Goal: Check status: Check status

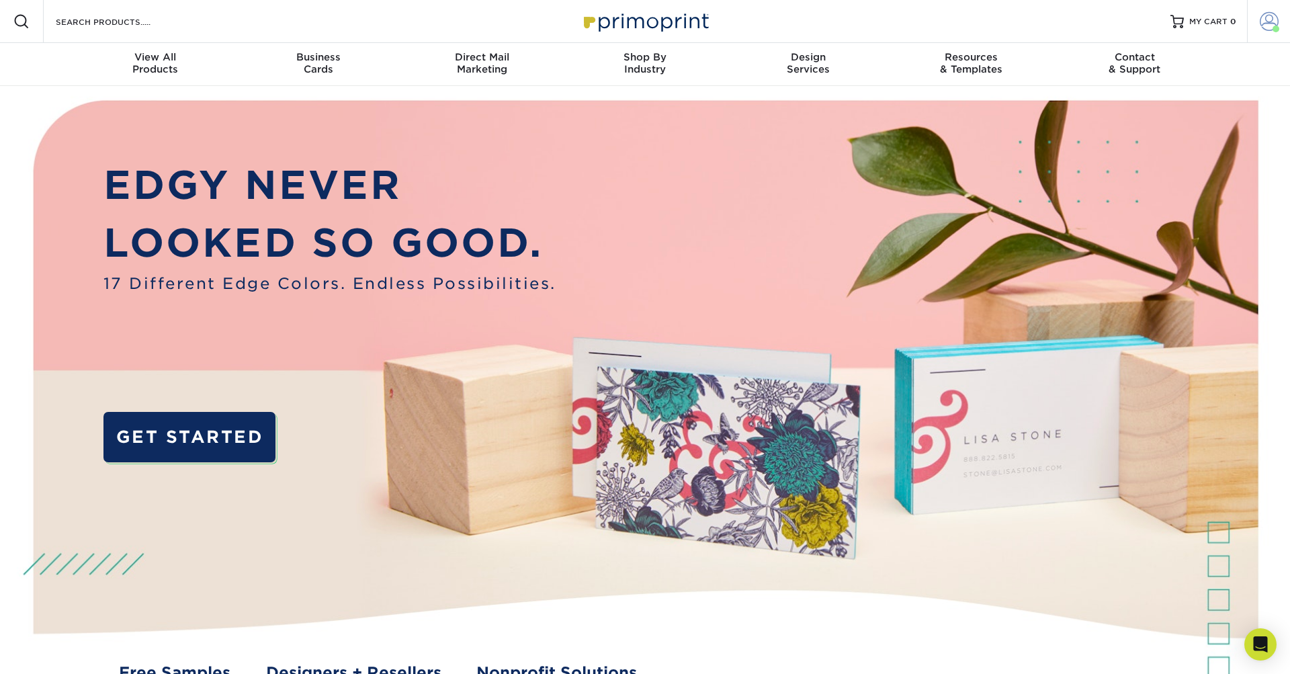
click at [1273, 25] on span at bounding box center [1269, 21] width 19 height 19
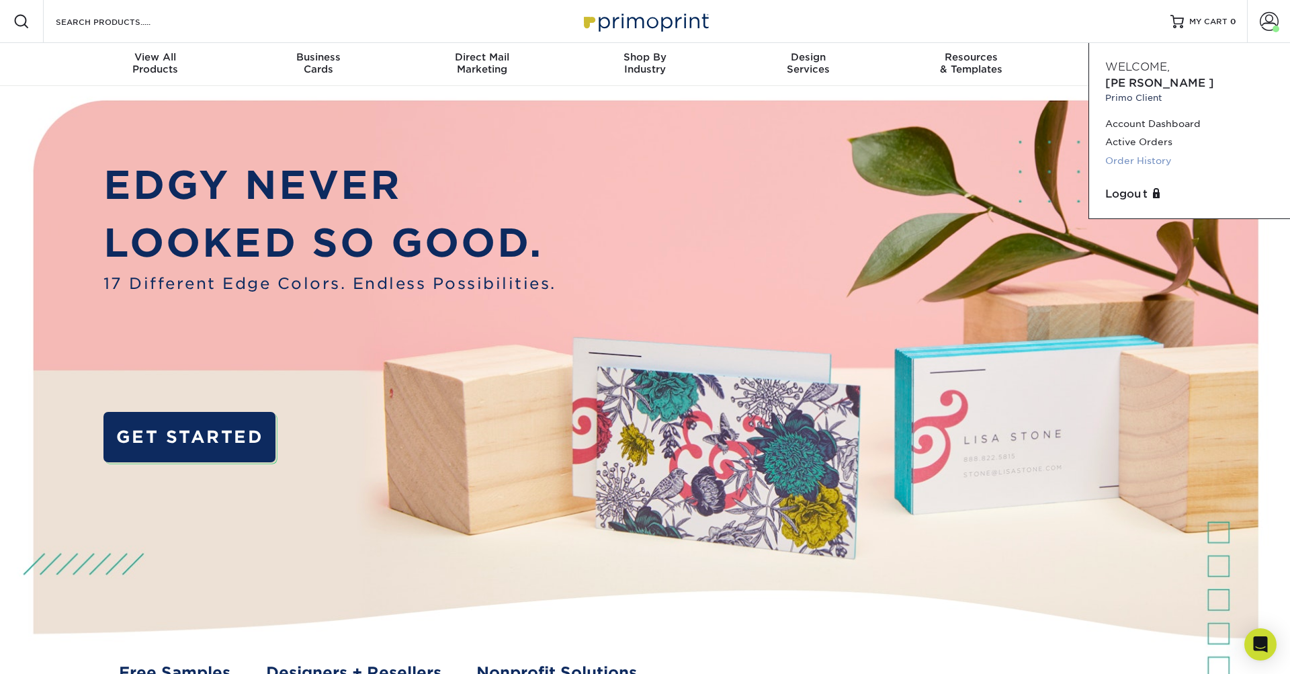
click at [1128, 152] on link "Order History" at bounding box center [1190, 161] width 169 height 18
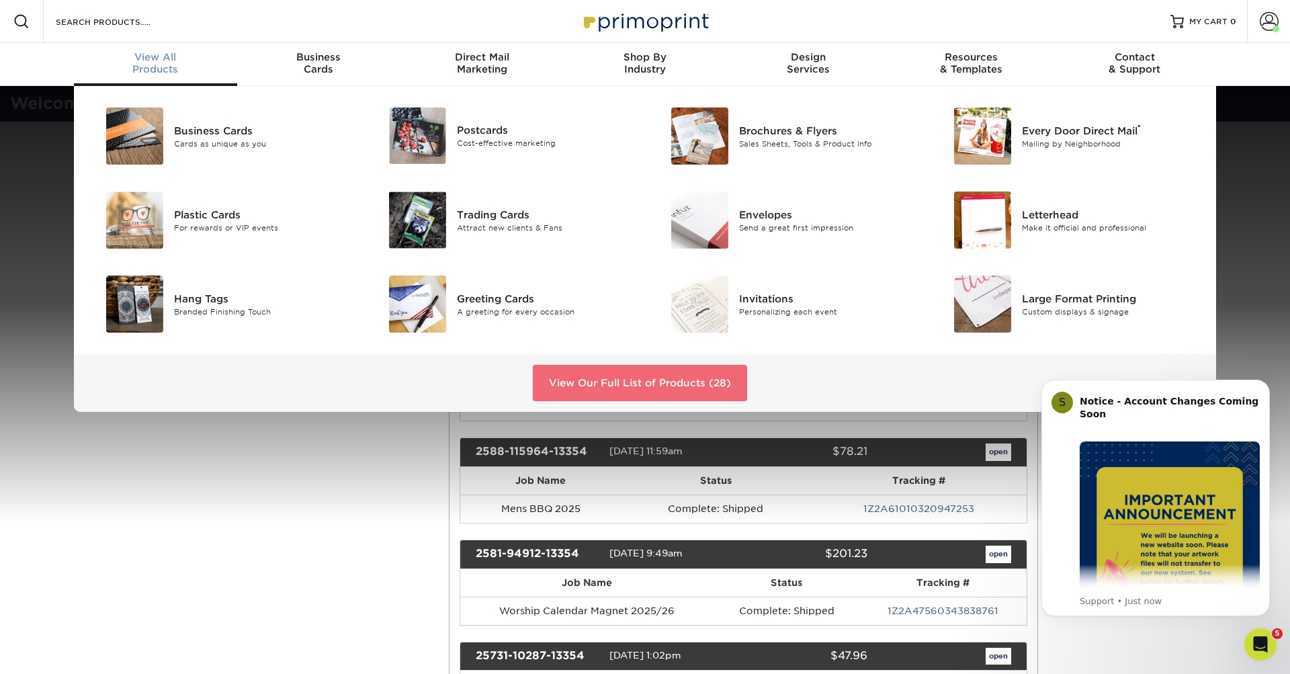
click at [645, 382] on link "View Our Full List of Products (28)" at bounding box center [640, 383] width 214 height 36
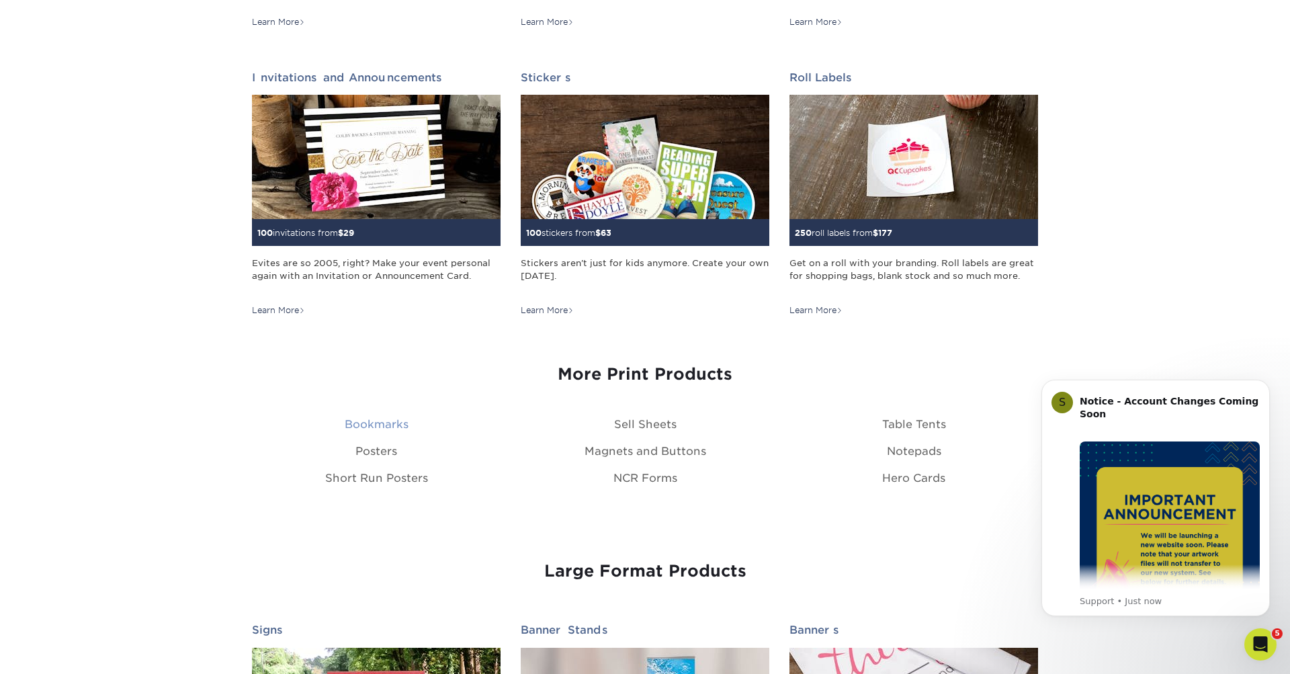
click at [392, 418] on link "Bookmarks" at bounding box center [377, 424] width 64 height 13
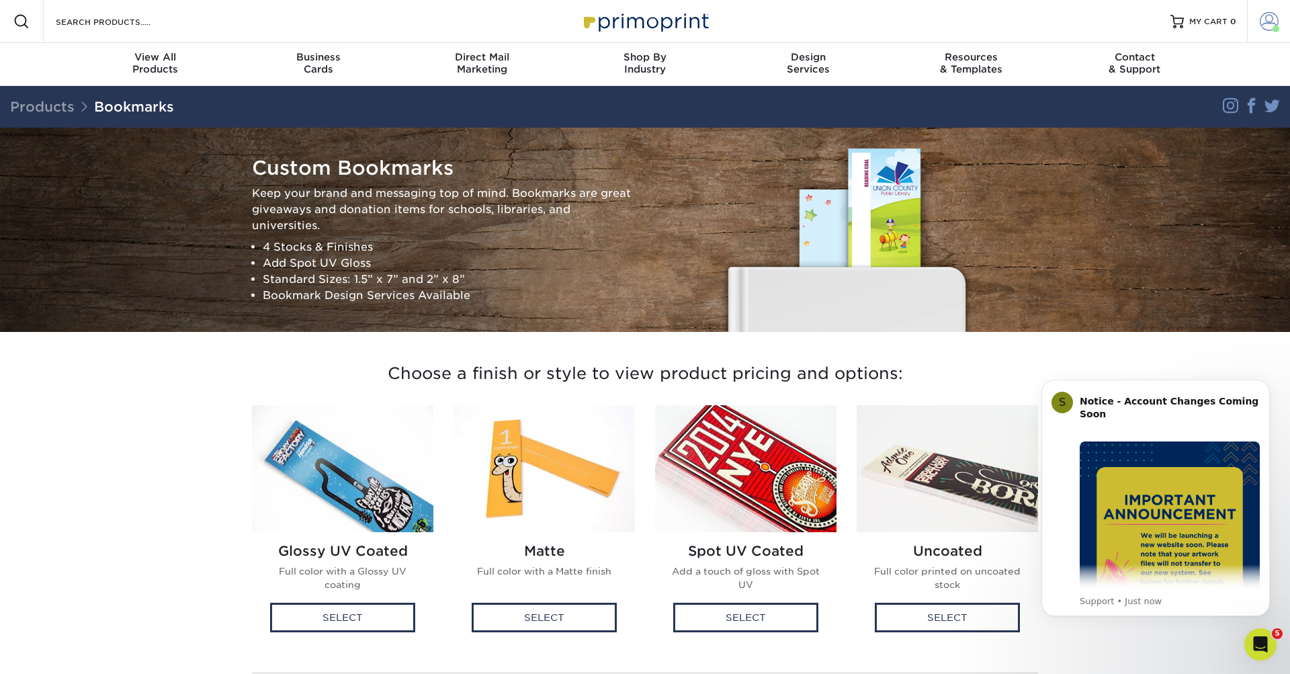
click at [1267, 25] on span at bounding box center [1269, 21] width 19 height 19
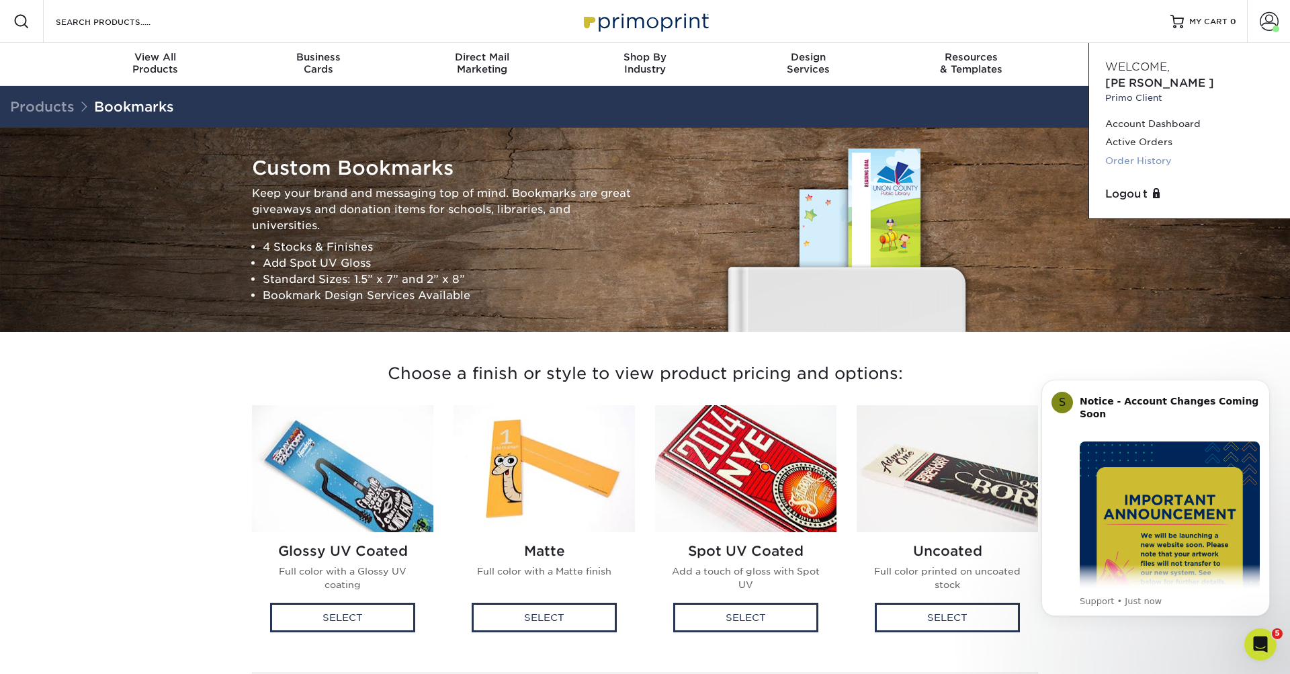
click at [1122, 152] on link "Order History" at bounding box center [1190, 161] width 169 height 18
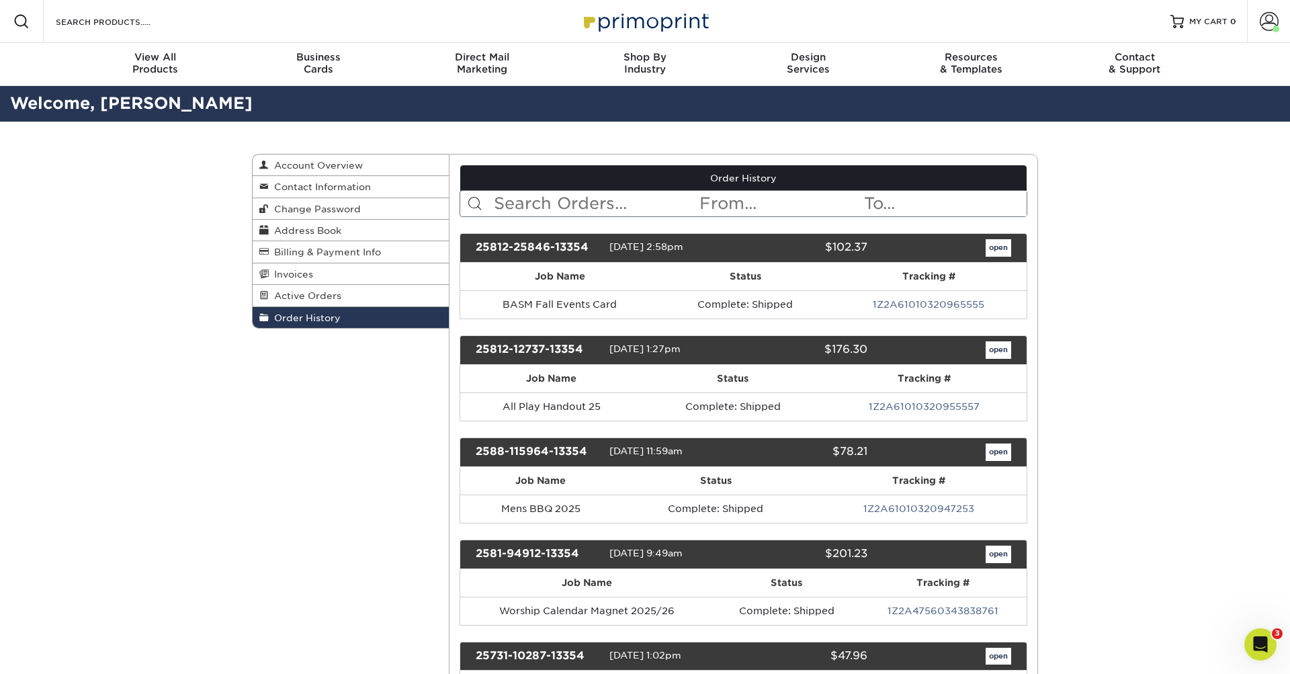
click at [530, 203] on input "text" at bounding box center [596, 204] width 206 height 26
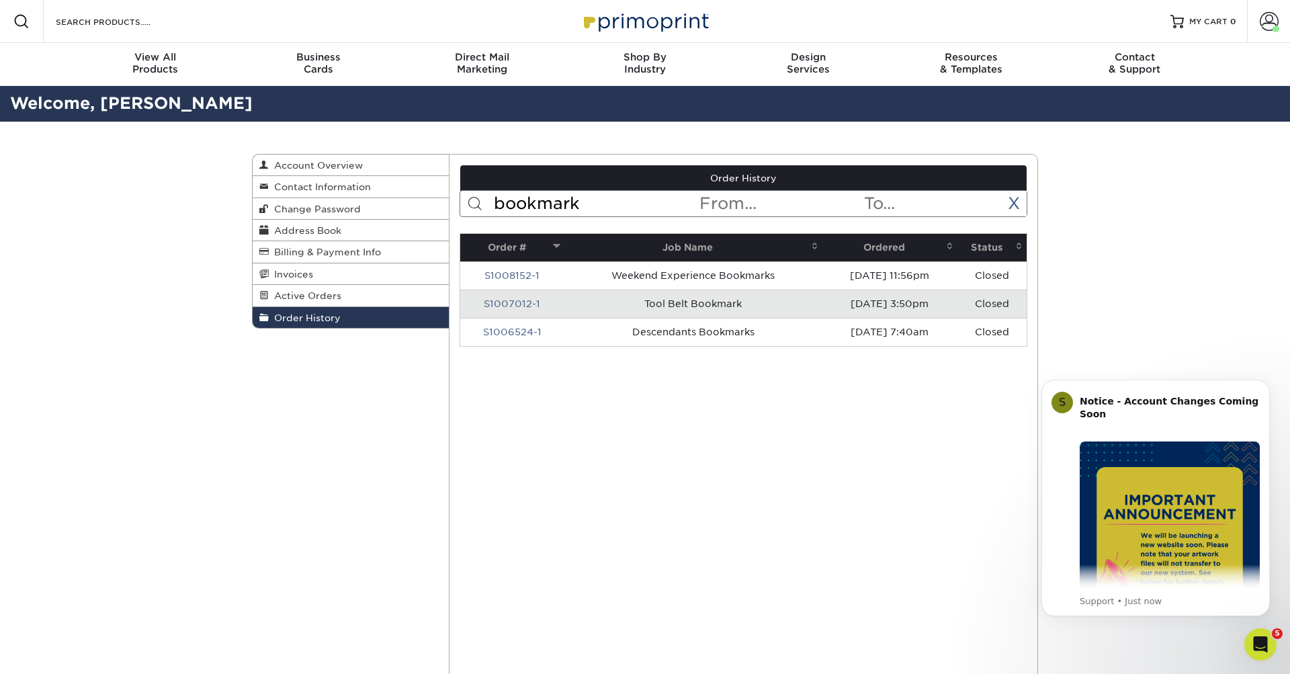
type input "bookmark"
click at [520, 310] on td "S1007012-1" at bounding box center [512, 304] width 105 height 28
click at [522, 306] on link "S1007012-1" at bounding box center [512, 303] width 56 height 11
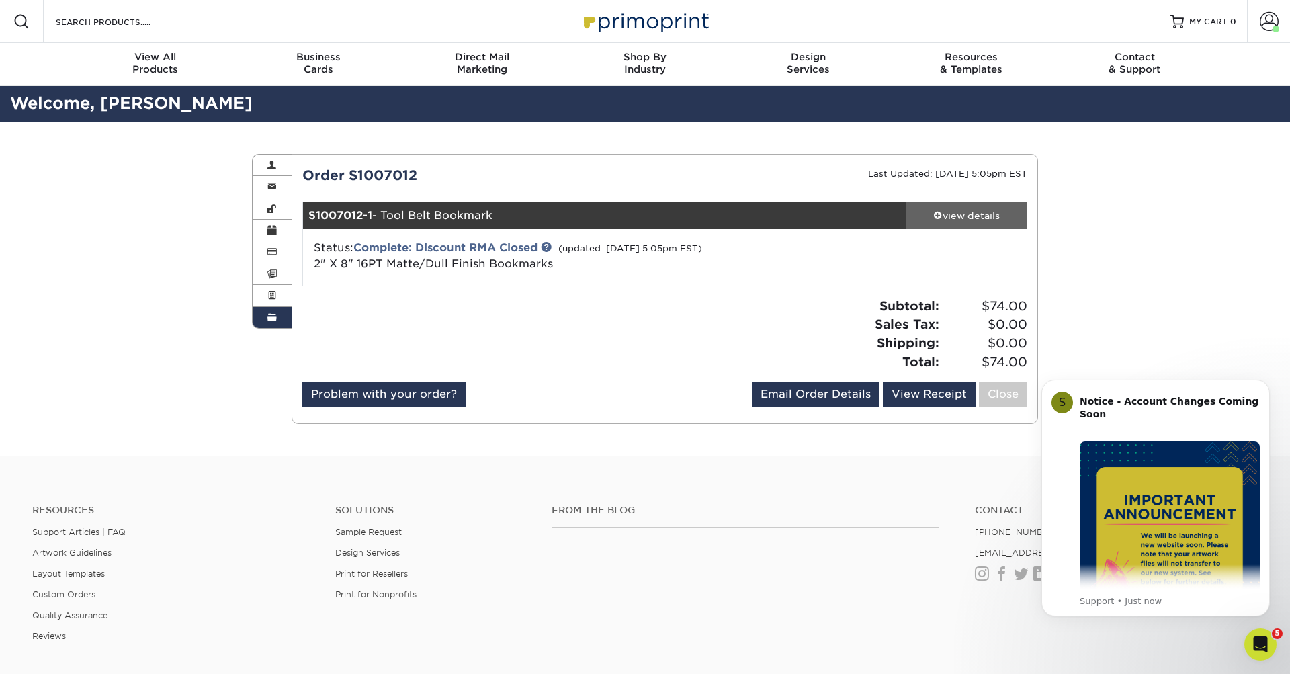
click at [969, 217] on div "view details" at bounding box center [966, 215] width 121 height 13
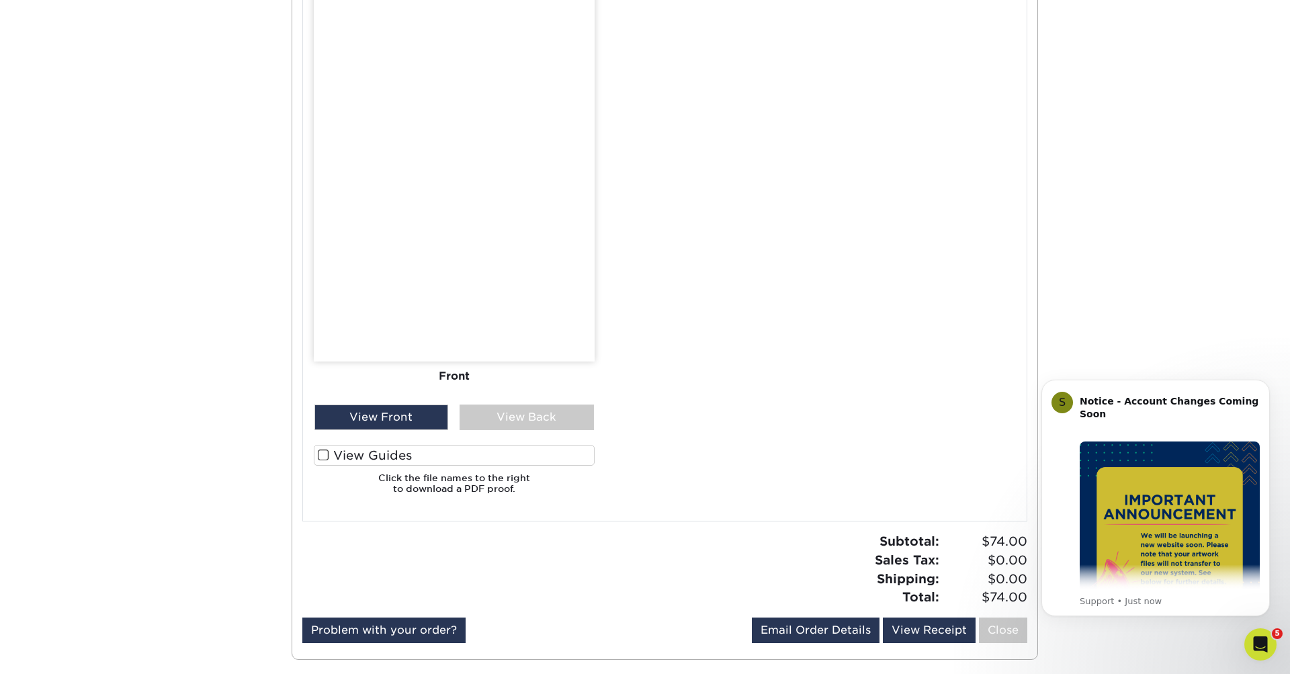
scroll to position [1301, 0]
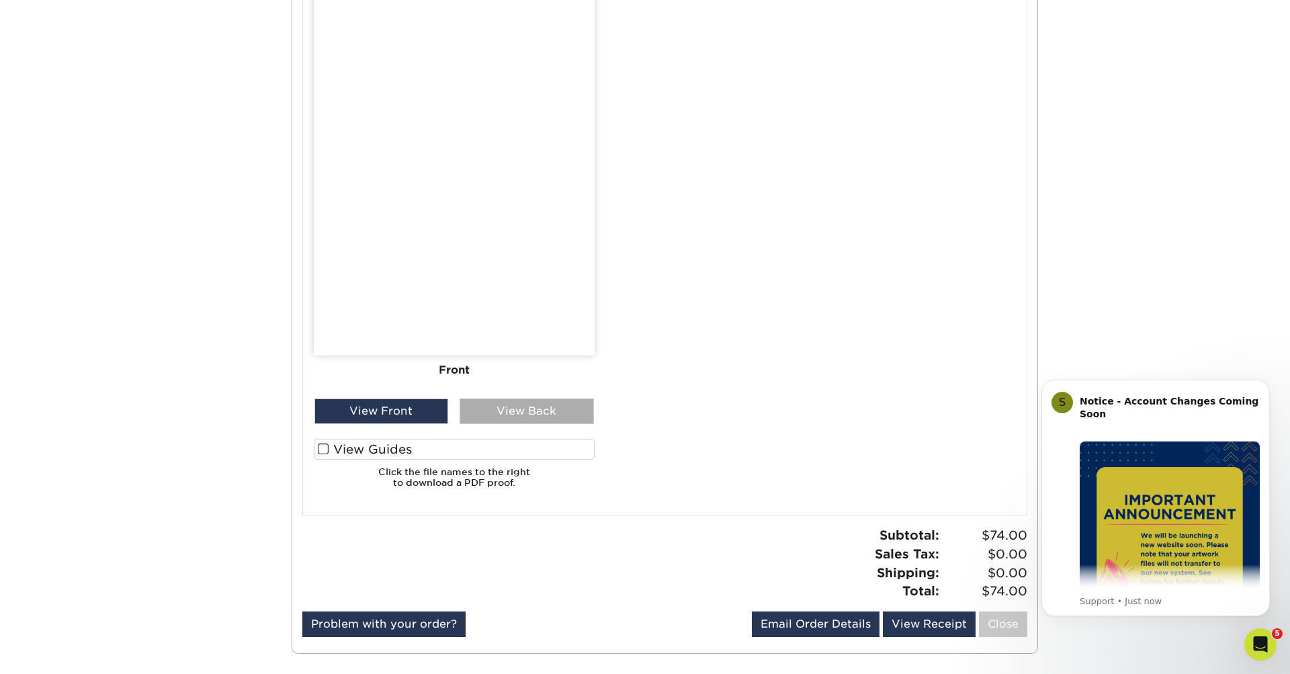
click at [513, 412] on div "View Back" at bounding box center [527, 412] width 134 height 26
click at [407, 400] on div "View Front" at bounding box center [382, 412] width 134 height 26
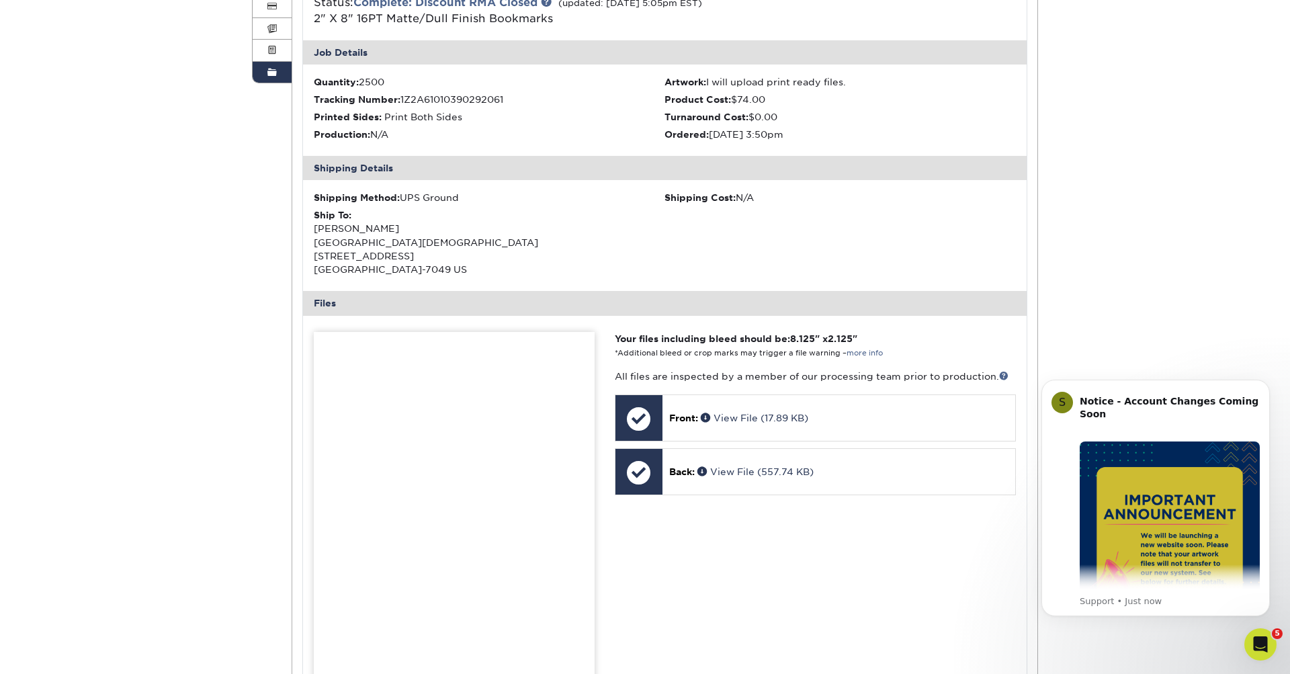
scroll to position [253, 0]
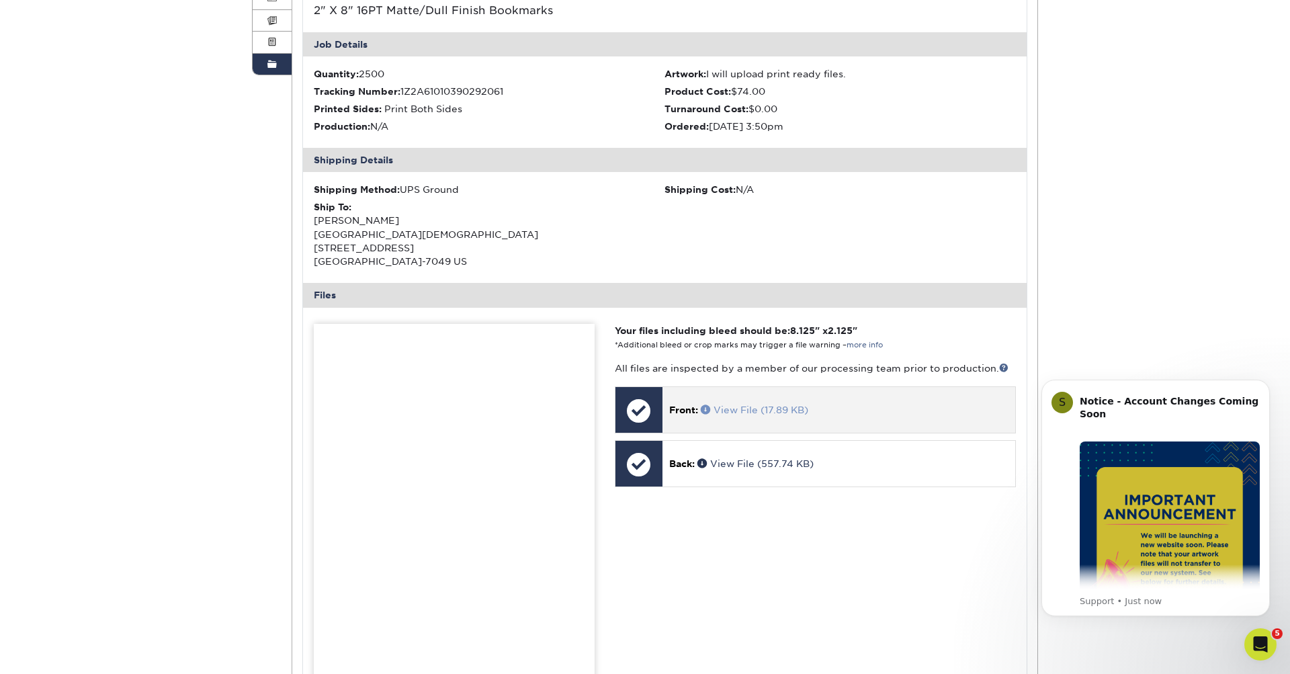
click at [762, 407] on link "View File (17.89 KB)" at bounding box center [755, 410] width 108 height 11
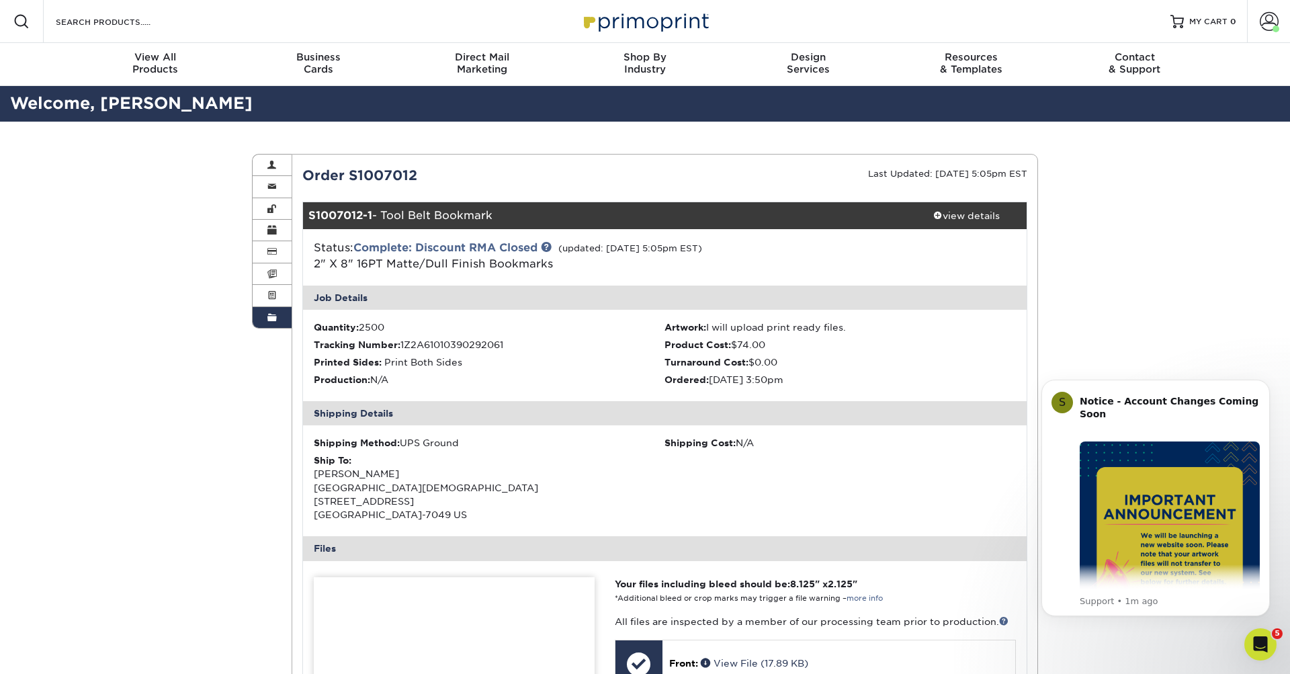
scroll to position [0, 0]
drag, startPoint x: 921, startPoint y: 171, endPoint x: 983, endPoint y: 171, distance: 61.2
click at [983, 171] on small "Last Updated: [DATE] 5:05pm EST" at bounding box center [947, 174] width 159 height 10
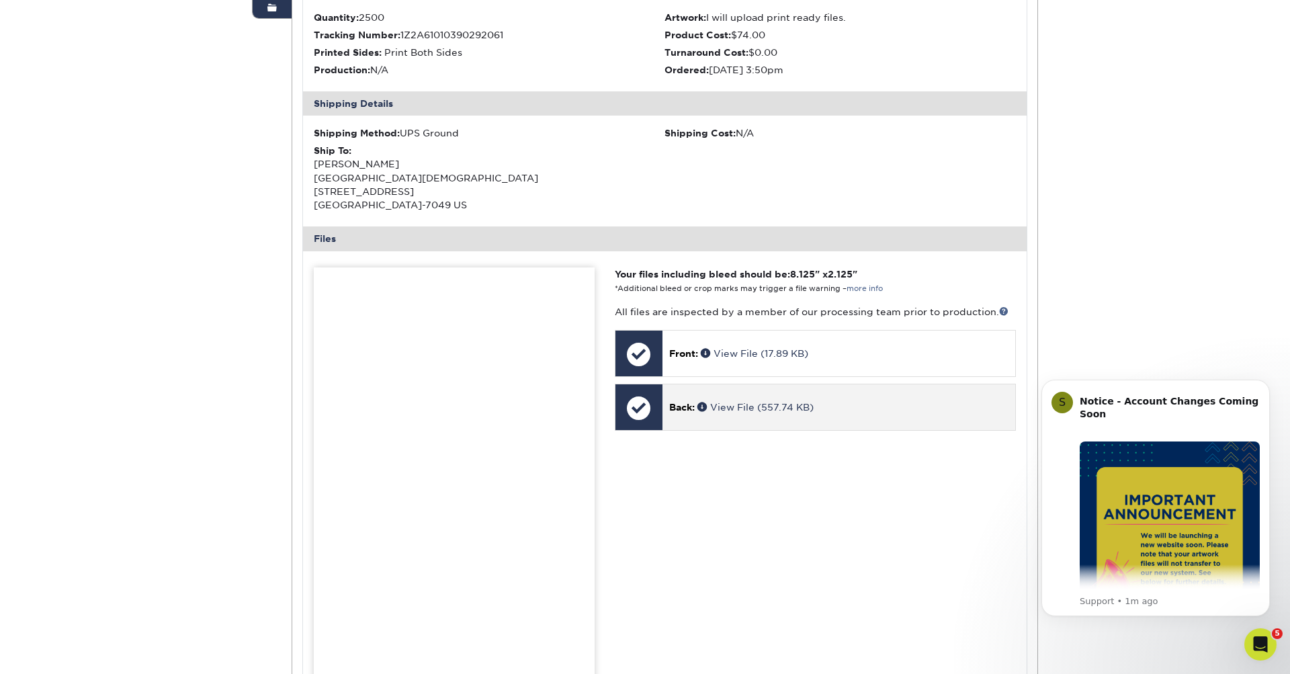
scroll to position [337, 0]
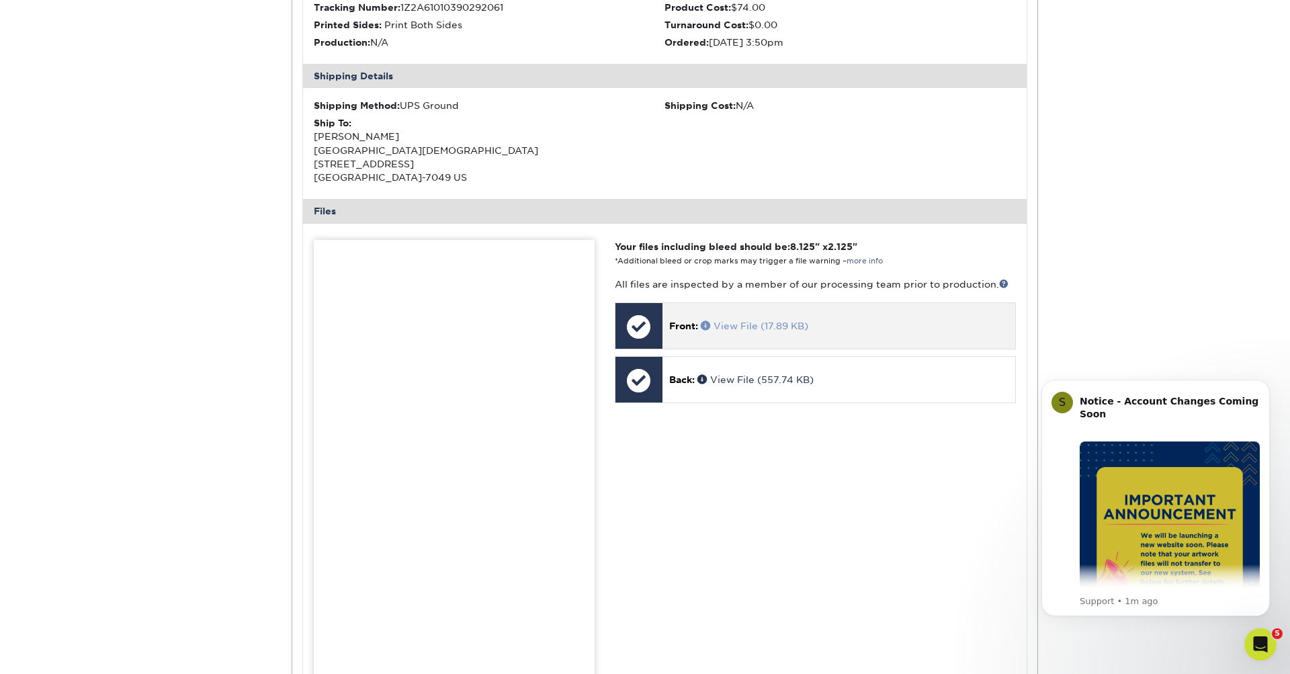
click at [772, 321] on link "View File (17.89 KB)" at bounding box center [755, 326] width 108 height 11
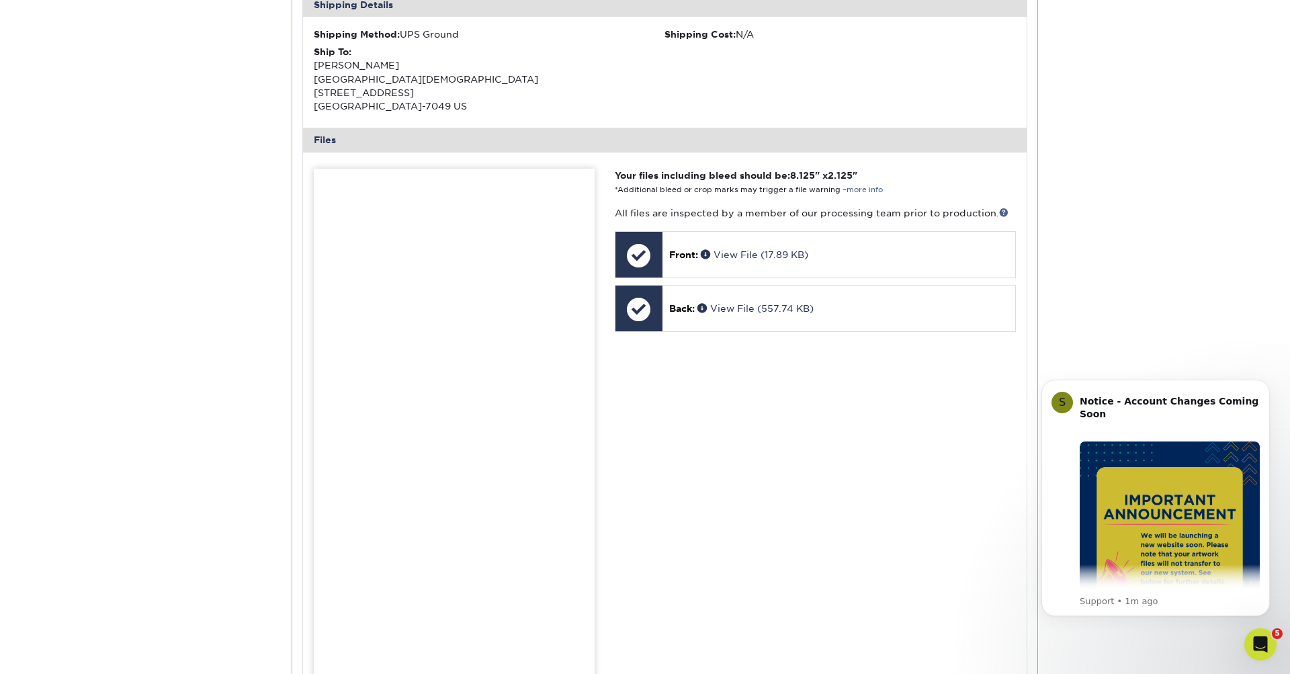
scroll to position [408, 0]
